Goal: Task Accomplishment & Management: Use online tool/utility

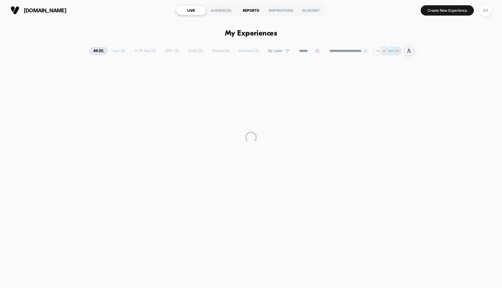
click at [257, 10] on div "REPORTS" at bounding box center [251, 10] width 30 height 9
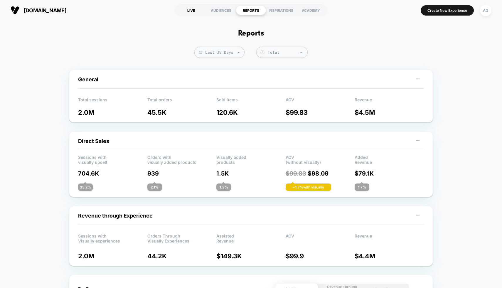
click at [193, 9] on div "LIVE" at bounding box center [191, 10] width 30 height 9
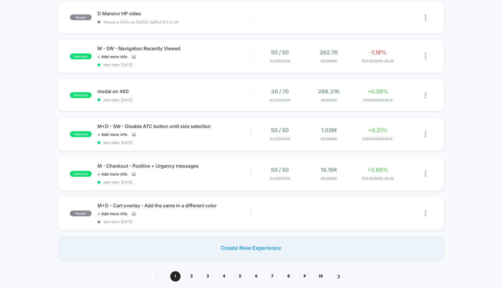
scroll to position [301, 0]
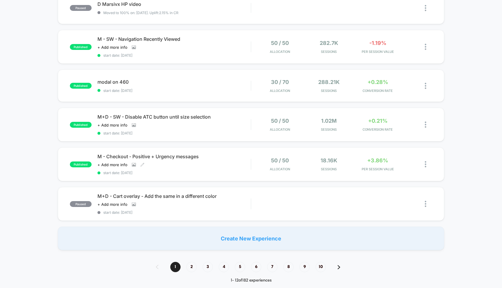
drag, startPoint x: 191, startPoint y: 166, endPoint x: 167, endPoint y: 145, distance: 31.4
click at [167, 145] on div "published M - Mersivx - Clickable Video start date: [DATE] 100% Allocation 466.…" at bounding box center [251, 7] width 502 height 488
click at [133, 164] on icon at bounding box center [133, 165] width 3 height 2
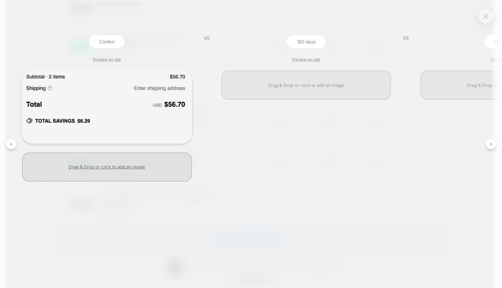
scroll to position [0, 110]
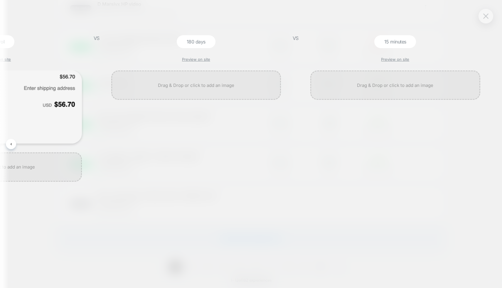
click at [485, 15] on img at bounding box center [486, 16] width 5 height 5
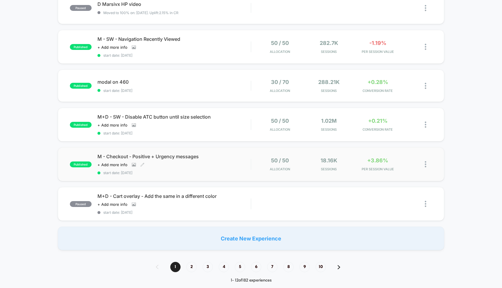
click at [225, 162] on div "M - Checkout - Positive + Urgency messages Click to view images Click to edit e…" at bounding box center [175, 164] width 154 height 21
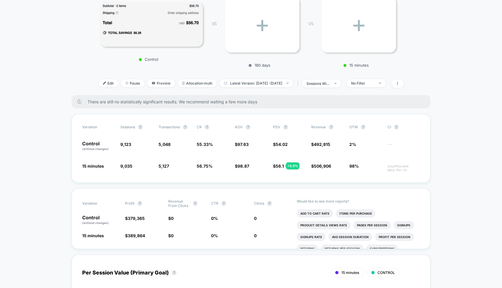
scroll to position [93, 0]
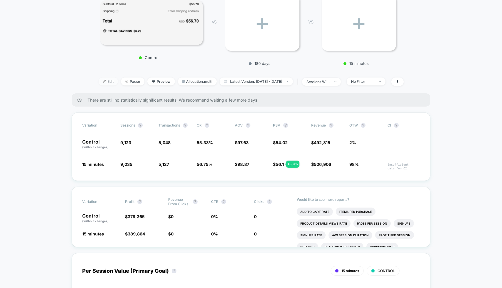
click at [99, 82] on span "Edit" at bounding box center [108, 82] width 19 height 8
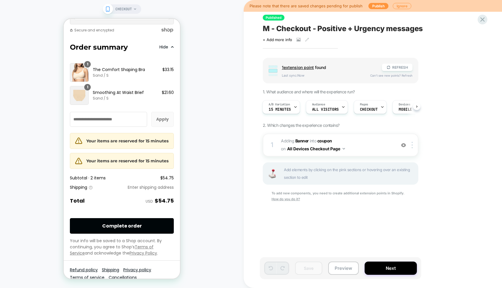
scroll to position [851, 0]
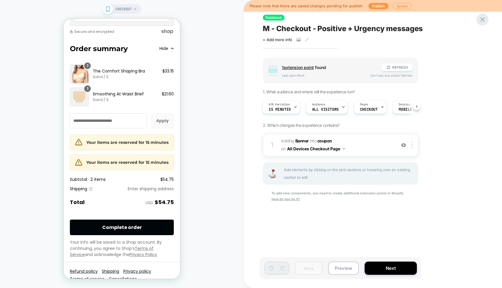
click at [484, 21] on icon at bounding box center [483, 19] width 4 height 4
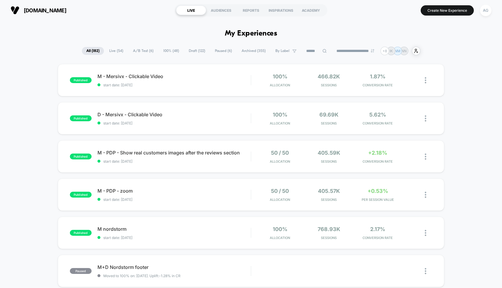
click at [165, 49] on span "100% ( 48 )" at bounding box center [171, 51] width 25 height 8
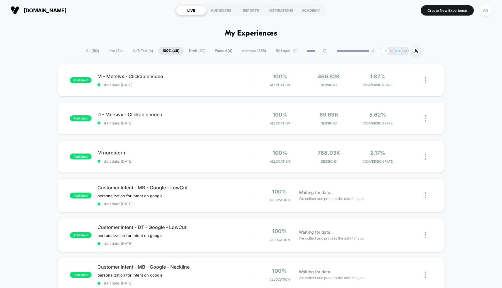
click at [313, 47] on div "**********" at bounding box center [251, 51] width 339 height 9
click at [312, 50] on input at bounding box center [317, 51] width 59 height 7
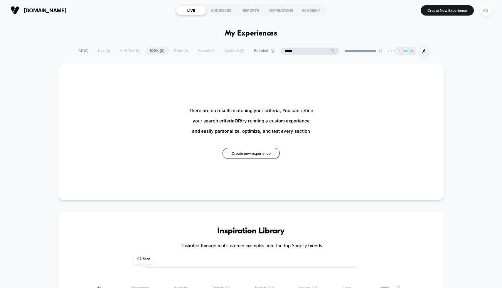
type input "******"
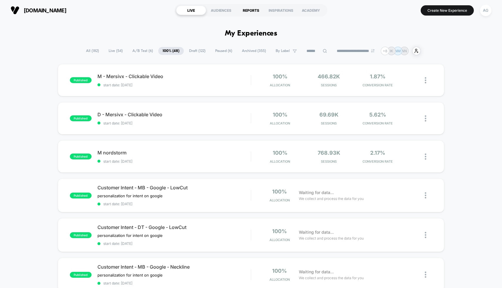
click at [252, 12] on div "REPORTS" at bounding box center [251, 10] width 30 height 9
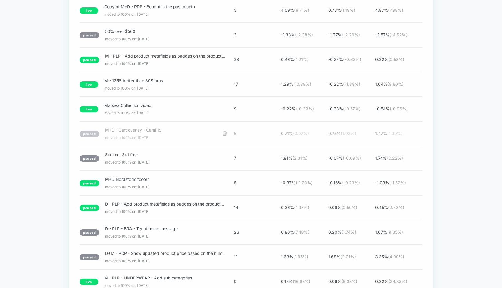
scroll to position [1134, 0]
click at [157, 138] on span "M+D - Cart overlay - Cami 1$ moved to 100% on: [DATE]" at bounding box center [161, 133] width 112 height 12
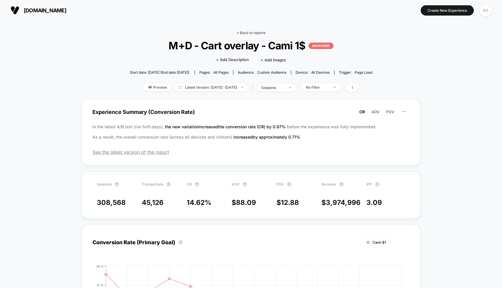
click at [246, 34] on link "< Back to reports" at bounding box center [251, 33] width 29 height 4
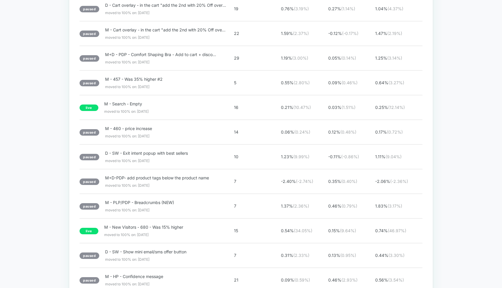
scroll to position [1891, 0]
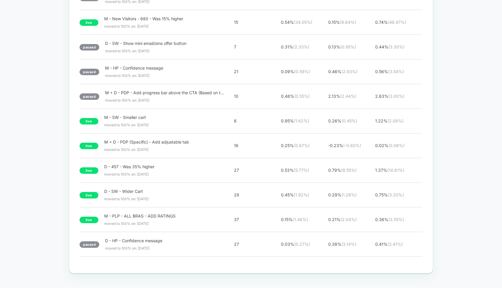
click at [221, 240] on div "paused D - HP - Confidence message moved to 100% on: [DATE]" at bounding box center [154, 244] width 148 height 12
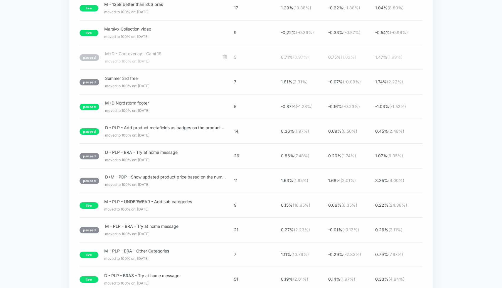
scroll to position [1212, 0]
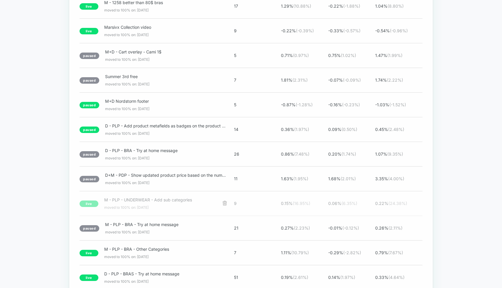
click at [167, 202] on span "M - PLP - UNDERWEAR - Add sub categories" at bounding box center [159, 199] width 111 height 5
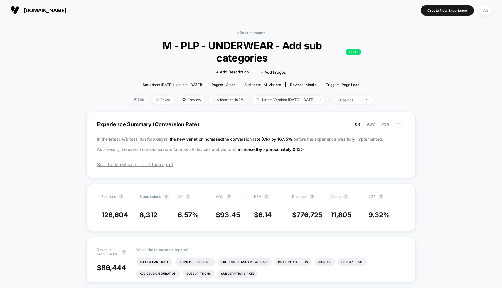
click at [132, 96] on span "Edit" at bounding box center [138, 100] width 19 height 8
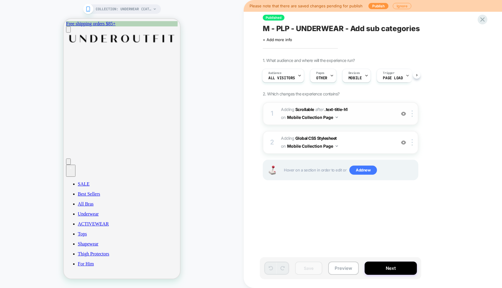
click at [405, 112] on img at bounding box center [403, 113] width 5 height 5
click at [414, 115] on div at bounding box center [414, 113] width 10 height 6
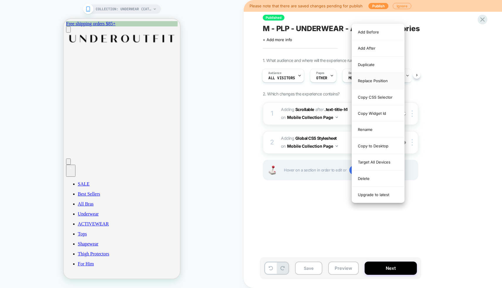
click at [374, 84] on div "Replace Position" at bounding box center [378, 81] width 52 height 16
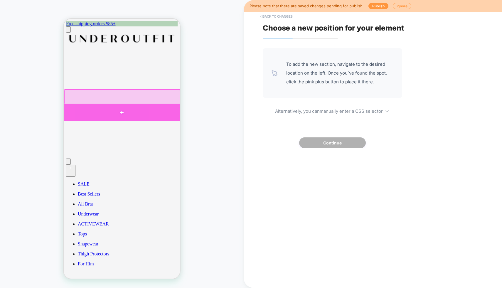
click at [138, 109] on div at bounding box center [122, 113] width 116 height 18
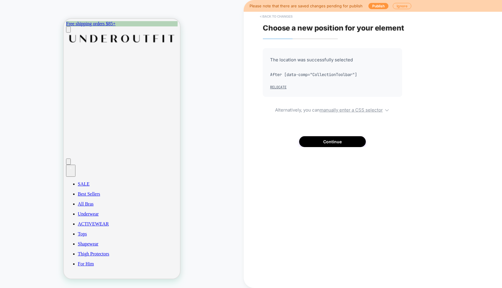
click at [271, 14] on button "< Back to changes" at bounding box center [276, 16] width 39 height 9
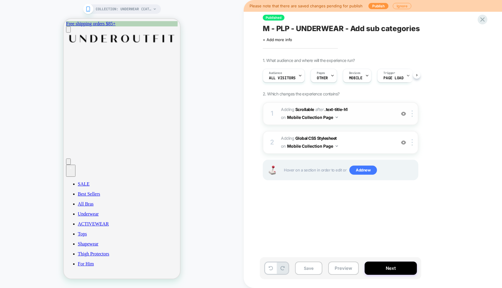
scroll to position [0, 0]
click at [403, 141] on img at bounding box center [403, 142] width 5 height 5
click at [337, 269] on button "Preview" at bounding box center [343, 268] width 31 height 13
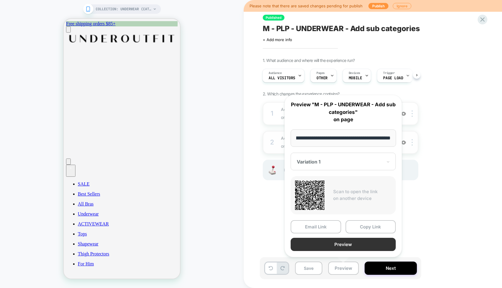
scroll to position [0, 0]
click at [339, 243] on button "Preview" at bounding box center [343, 244] width 105 height 13
